Goal: Transaction & Acquisition: Obtain resource

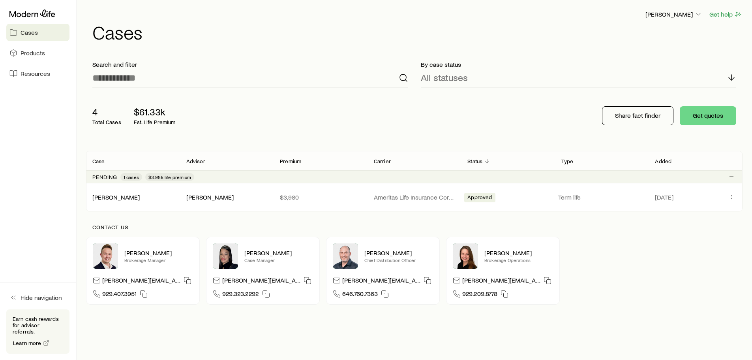
click at [324, 103] on div "4 Total Cases $61.33k Est. Life Premium" at bounding box center [212, 116] width 253 height 32
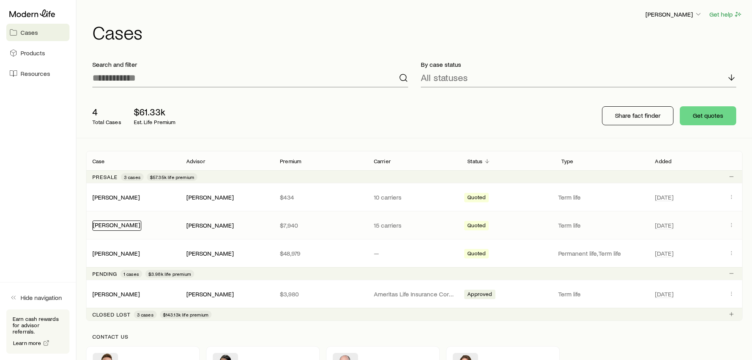
click at [124, 226] on link "[PERSON_NAME]" at bounding box center [116, 225] width 47 height 8
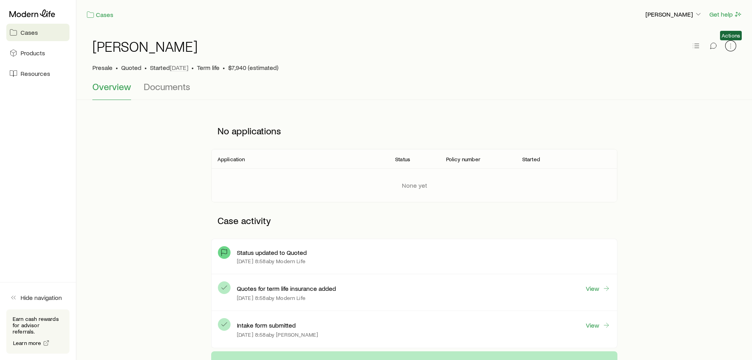
click at [732, 47] on icon "button" at bounding box center [731, 46] width 8 height 8
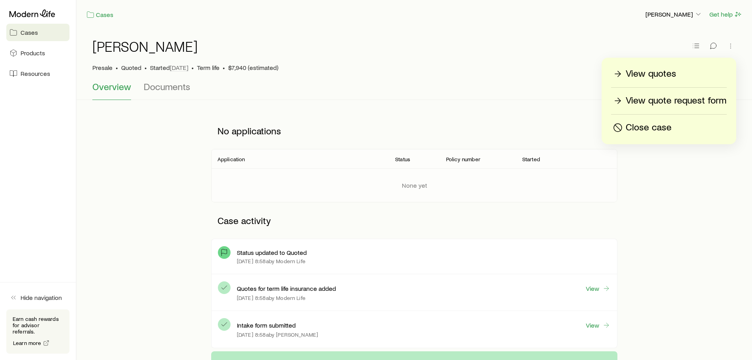
click at [640, 74] on p "View quotes" at bounding box center [651, 74] width 51 height 13
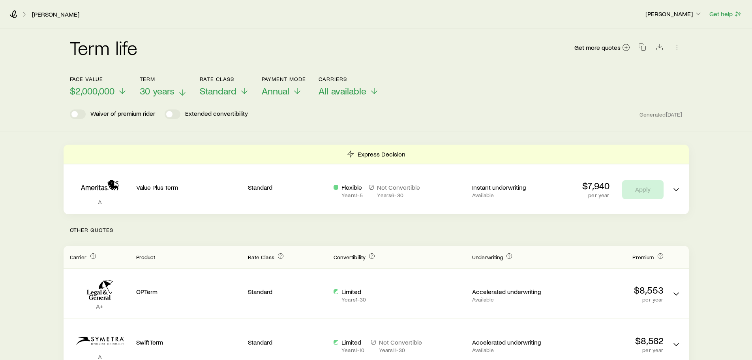
click at [167, 93] on span "30 years" at bounding box center [157, 90] width 35 height 11
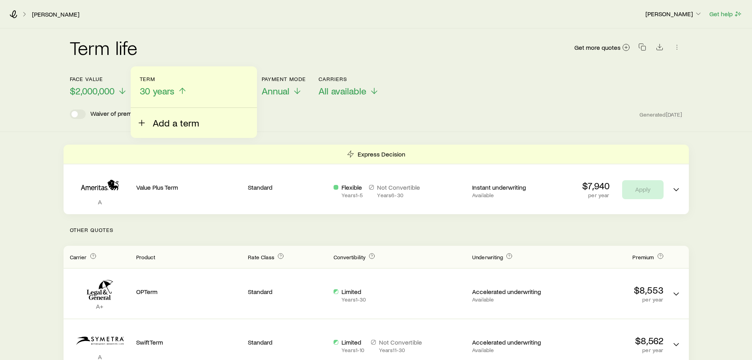
click at [166, 119] on span "Add a term" at bounding box center [176, 122] width 46 height 11
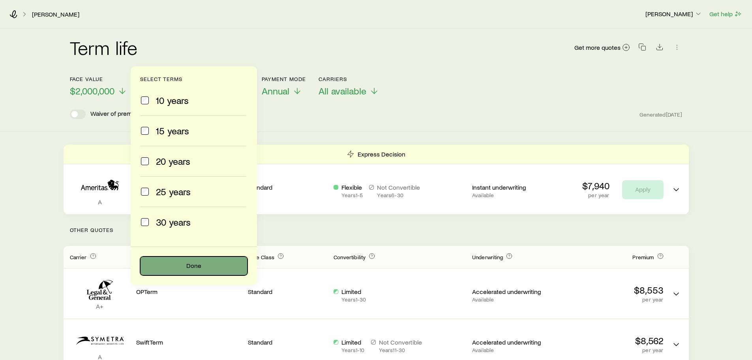
click at [210, 267] on button "Done" at bounding box center [193, 265] width 107 height 19
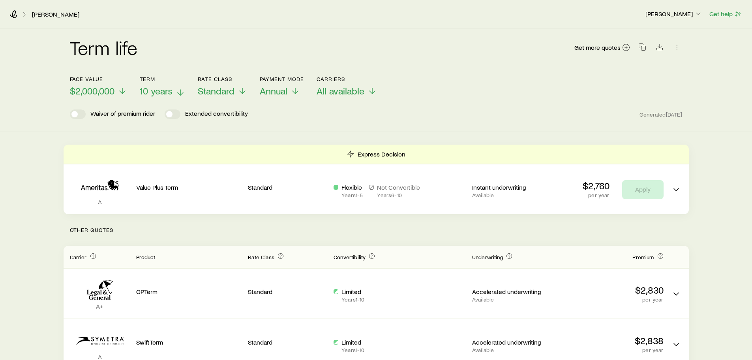
click at [182, 93] on icon at bounding box center [180, 92] width 9 height 9
click at [658, 48] on icon "Download CSV" at bounding box center [660, 47] width 8 height 8
click at [162, 91] on span "20 years" at bounding box center [157, 90] width 34 height 11
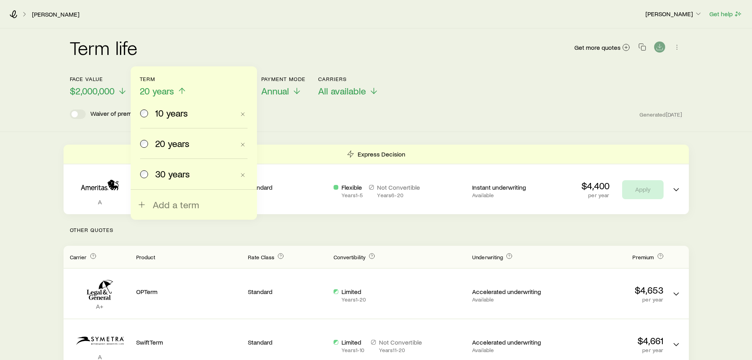
click at [162, 91] on span "20 years" at bounding box center [157, 90] width 34 height 11
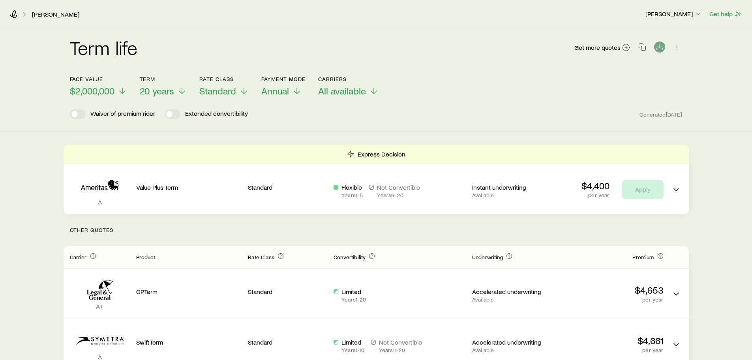
click at [392, 102] on header "Face value $2,000,000 Term 20 years Rate Class Standard Payment Mode Annual Car…" at bounding box center [376, 97] width 613 height 43
click at [658, 86] on div "Face value $2,000,000 Term 20 years Rate Class Standard Payment Mode Annual Car…" at bounding box center [376, 81] width 613 height 30
click at [159, 92] on span "20 years" at bounding box center [157, 90] width 34 height 11
click at [184, 94] on icon at bounding box center [180, 90] width 9 height 9
click at [432, 71] on div "Term life Get more quotes" at bounding box center [376, 51] width 613 height 47
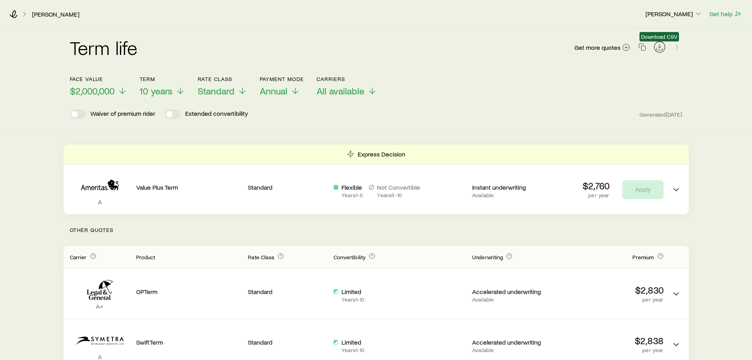
click at [657, 48] on icon "Download CSV" at bounding box center [660, 47] width 8 height 8
click at [474, 71] on div "Term life Get more quotes" at bounding box center [376, 51] width 613 height 47
